Goal: Transaction & Acquisition: Purchase product/service

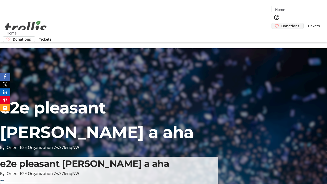
click at [282, 23] on span "Donations" at bounding box center [291, 25] width 18 height 5
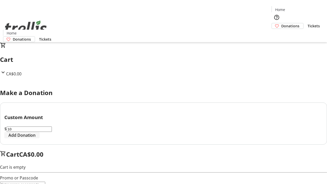
click at [36, 138] on span "Add Donation" at bounding box center [21, 135] width 27 height 6
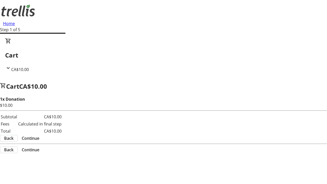
select select "CA"
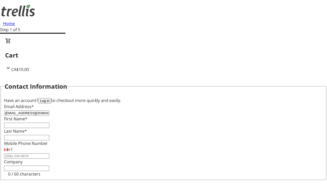
type input "[EMAIL_ADDRESS][DOMAIN_NAME]"
type input "Emerald"
type input "Leannon"
type input "[STREET_ADDRESS][PERSON_NAME]"
type input "Kelowna"
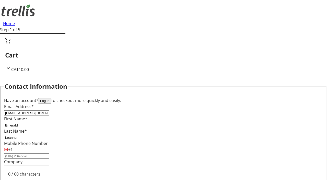
select select "BC"
type input "Kelowna"
type input "V1Y 0C2"
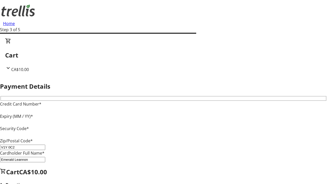
type input "V1Y 0C2"
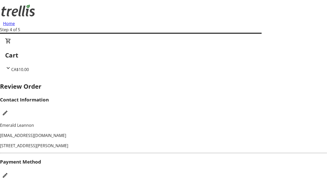
checkbox input "false"
